Goal: Transaction & Acquisition: Subscribe to service/newsletter

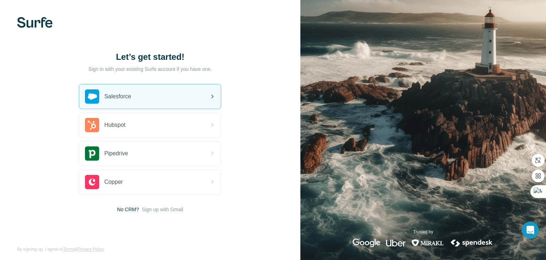
click at [125, 98] on span "Salesforce" at bounding box center [117, 96] width 27 height 9
click at [199, 101] on div "Salesforce" at bounding box center [150, 96] width 142 height 24
click at [111, 90] on div "Salesforce" at bounding box center [108, 96] width 46 height 14
click at [211, 96] on icon at bounding box center [212, 96] width 9 height 9
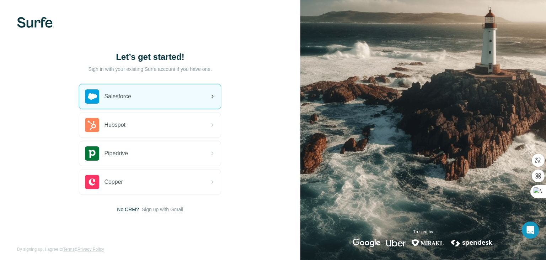
click at [211, 96] on icon at bounding box center [212, 96] width 9 height 9
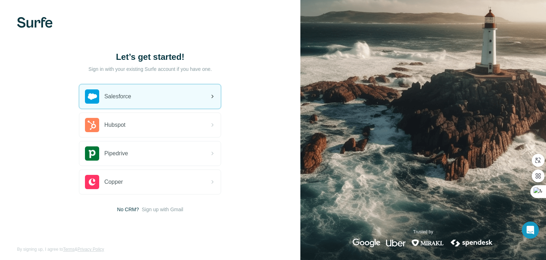
click at [187, 96] on div "Salesforce" at bounding box center [150, 96] width 142 height 24
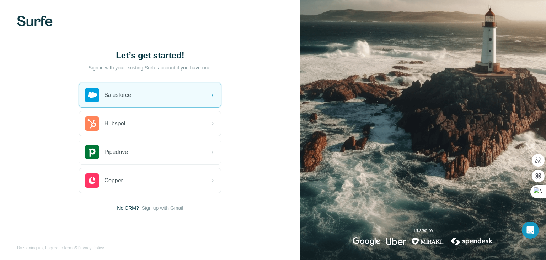
scroll to position [2, 0]
click at [216, 89] on div "Salesforce" at bounding box center [150, 95] width 142 height 24
click at [212, 88] on div "Salesforce" at bounding box center [150, 95] width 142 height 24
click at [212, 94] on icon at bounding box center [212, 94] width 9 height 9
click at [208, 95] on icon at bounding box center [212, 94] width 9 height 9
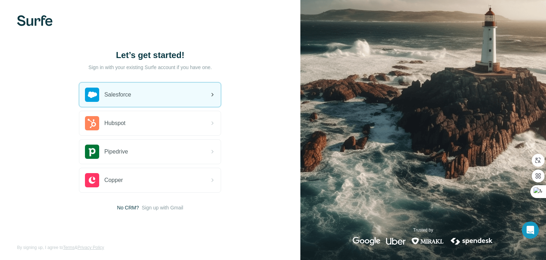
click at [207, 95] on div "Salesforce" at bounding box center [150, 95] width 142 height 24
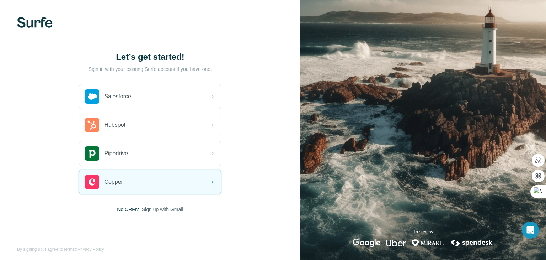
click at [171, 206] on span "Sign up with Gmail" at bounding box center [163, 209] width 42 height 7
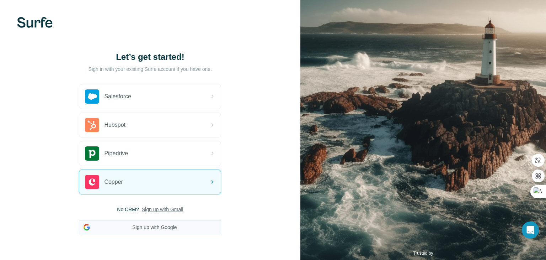
click at [159, 229] on button "Sign up with Google" at bounding box center [150, 227] width 142 height 14
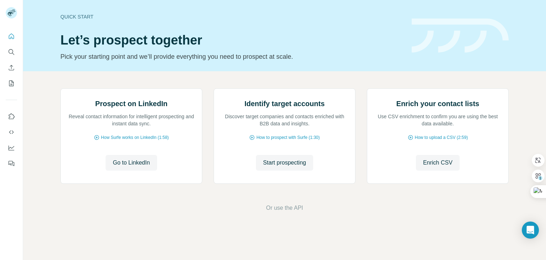
click at [518, 54] on div "Quick start Let’s prospect together Pick your starting point and we’ll provide …" at bounding box center [284, 35] width 523 height 71
